Goal: Navigation & Orientation: Understand site structure

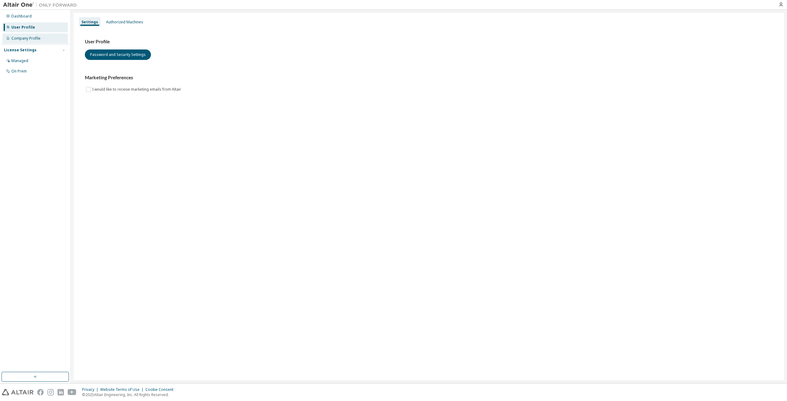
click at [29, 39] on div "Company Profile" at bounding box center [25, 38] width 29 height 5
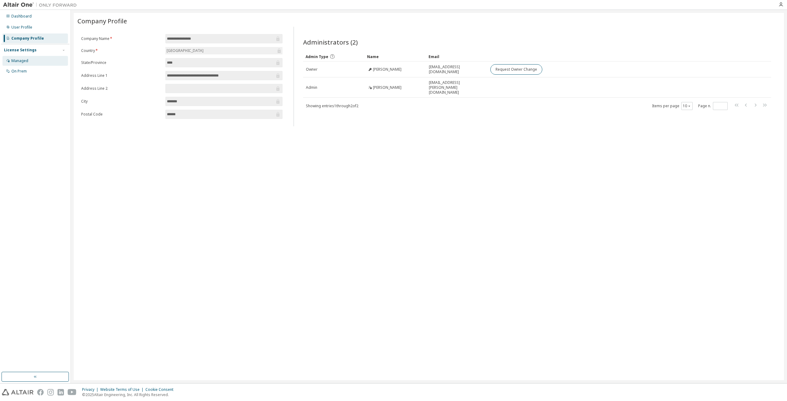
click at [23, 61] on div "Managed" at bounding box center [19, 60] width 17 height 5
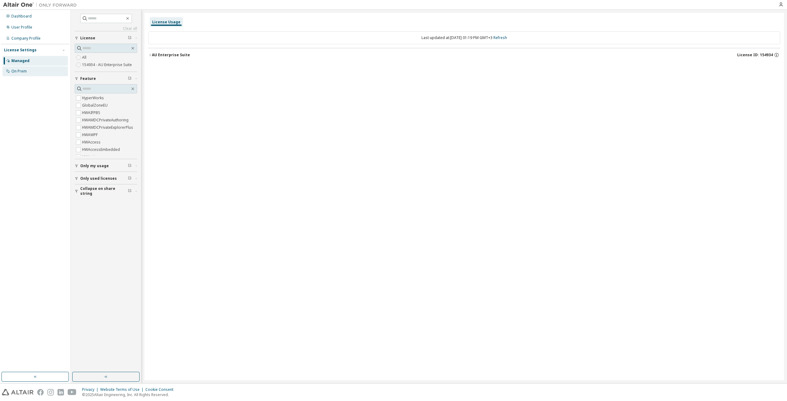
click at [20, 74] on div "On Prem" at bounding box center [34, 71] width 65 height 10
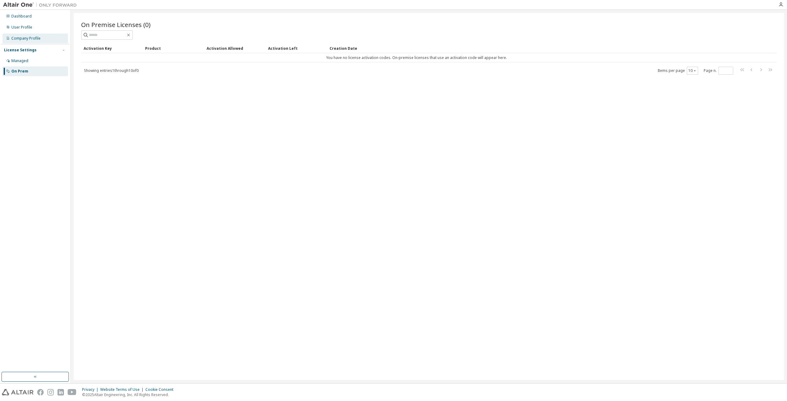
click at [31, 40] on div "Company Profile" at bounding box center [25, 38] width 29 height 5
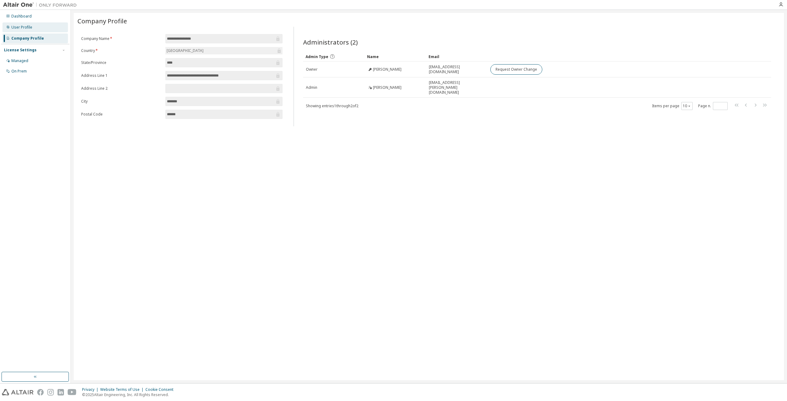
click at [28, 29] on div "User Profile" at bounding box center [21, 27] width 21 height 5
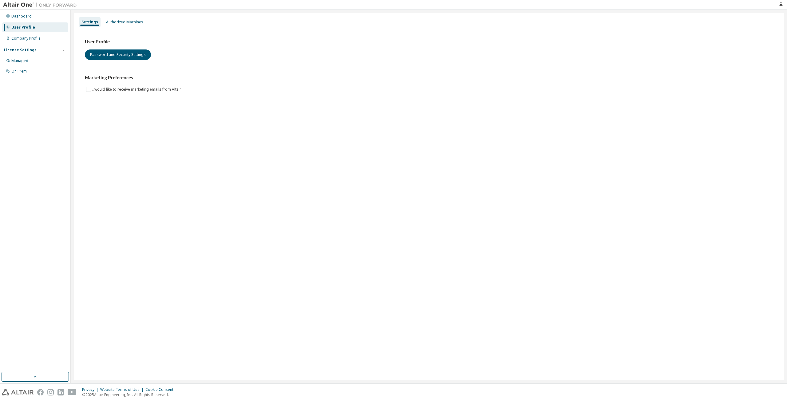
click at [27, 22] on div "Dashboard User Profile Company Profile License Settings Managed On Prem" at bounding box center [35, 44] width 69 height 66
click at [27, 19] on div "Dashboard" at bounding box center [34, 16] width 65 height 10
